Goal: Information Seeking & Learning: Learn about a topic

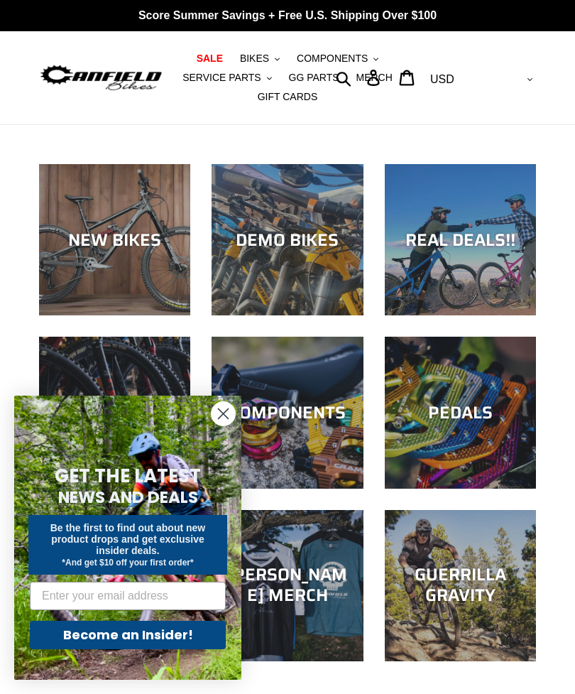
click at [132, 250] on div "NEW BIKES" at bounding box center [114, 239] width 151 height 21
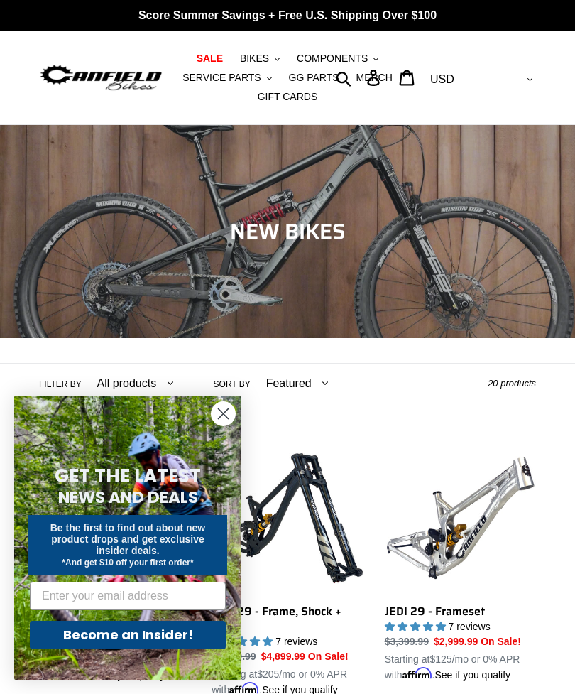
click at [229, 420] on circle "Close dialog" at bounding box center [223, 413] width 23 height 23
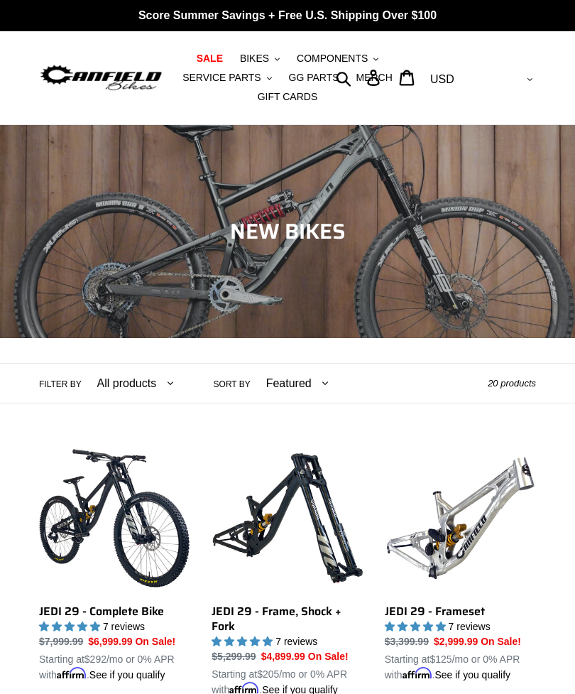
click at [256, 56] on span "BIKES" at bounding box center [254, 59] width 29 height 12
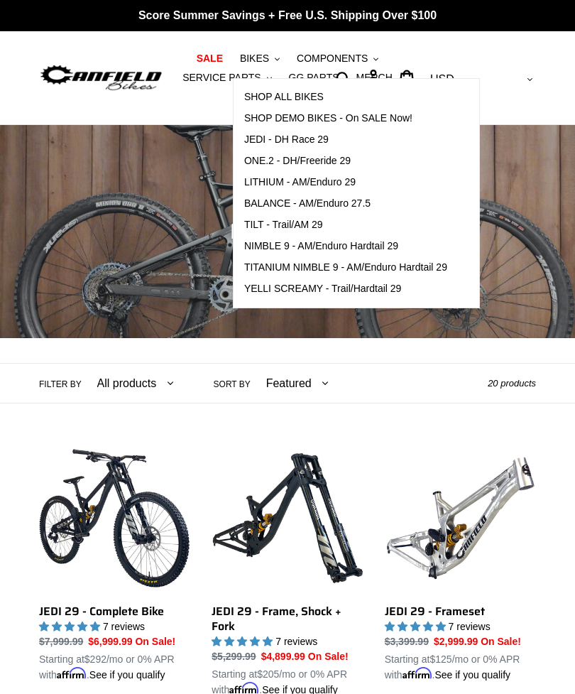
click at [111, 338] on div "Collection: NEW BIKES" at bounding box center [287, 338] width 575 height 0
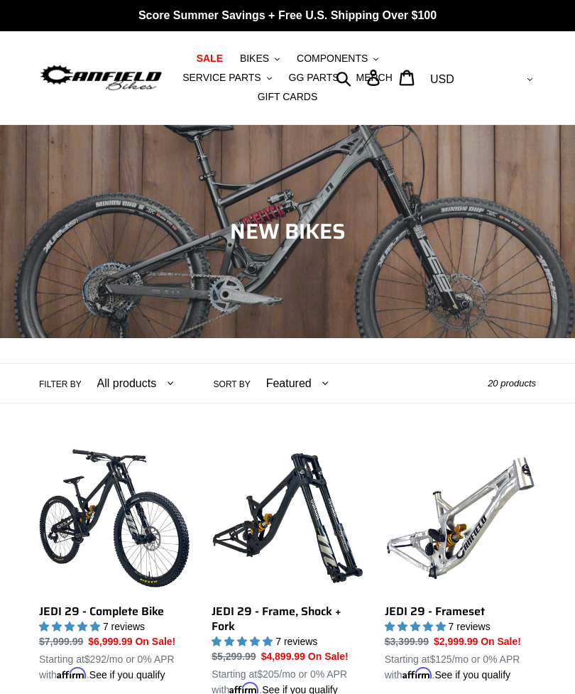
click at [266, 57] on span "BIKES" at bounding box center [254, 59] width 29 height 12
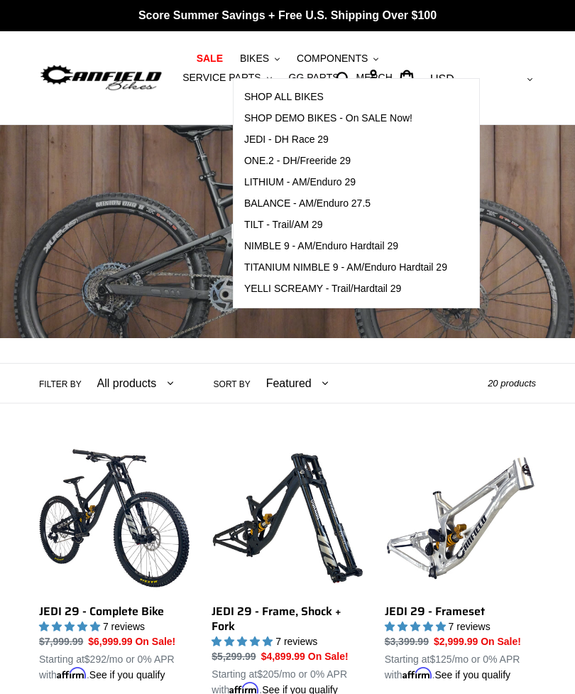
click at [266, 185] on span "LITHIUM - AM/Enduro 29" at bounding box center [300, 182] width 112 height 12
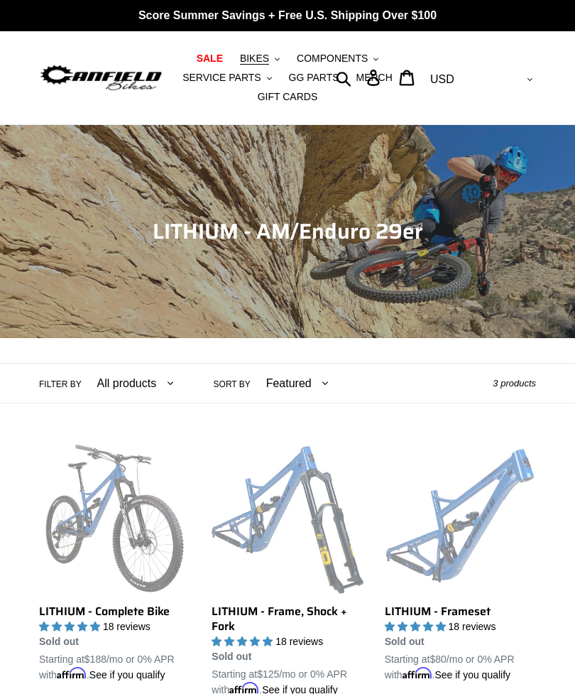
click at [264, 60] on span "BIKES" at bounding box center [254, 59] width 29 height 12
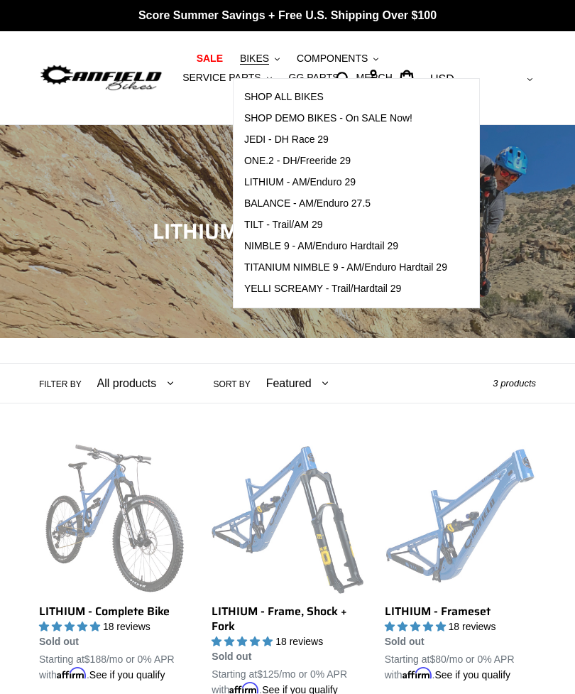
click at [285, 224] on span "TILT - Trail/AM 29" at bounding box center [283, 225] width 79 height 12
